Goal: Task Accomplishment & Management: Complete application form

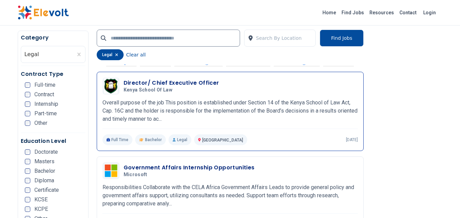
scroll to position [1123, 0]
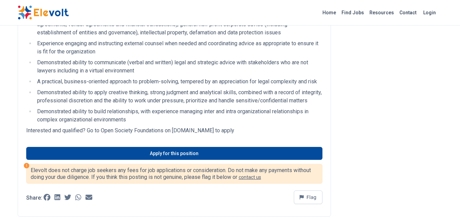
scroll to position [340, 0]
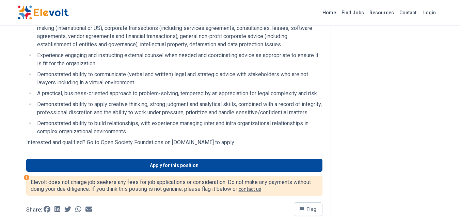
drag, startPoint x: 175, startPoint y: 150, endPoint x: 260, endPoint y: 153, distance: 84.5
click at [260, 147] on p "Interested and qualified? Go to Open Society Foundations on osfglobal.wd5.mywor…" at bounding box center [174, 143] width 296 height 8
copy p "osfglobal.wd5.myworkdayjobs.com"
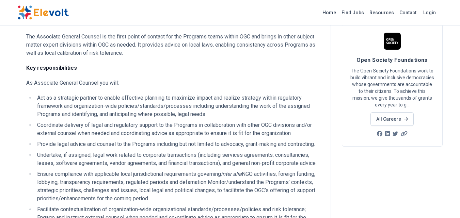
scroll to position [0, 0]
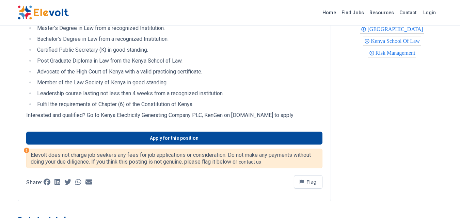
scroll to position [306, 0]
